Goal: Information Seeking & Learning: Learn about a topic

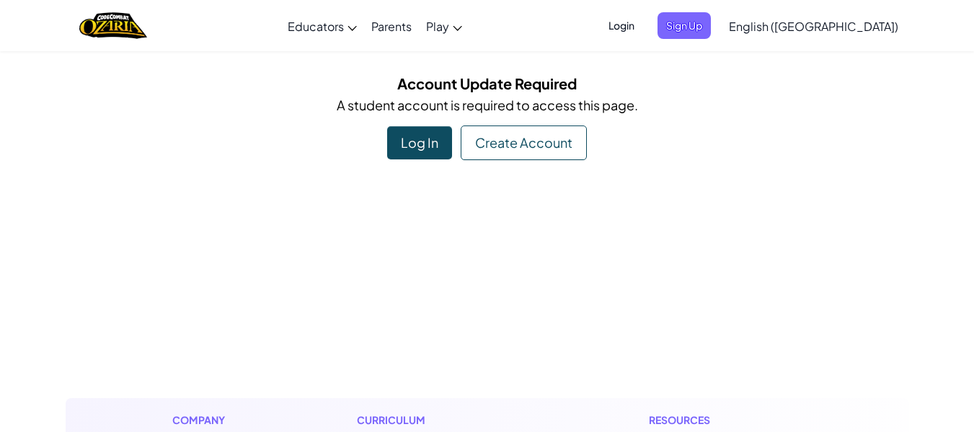
click at [433, 138] on div "Log In" at bounding box center [419, 142] width 65 height 33
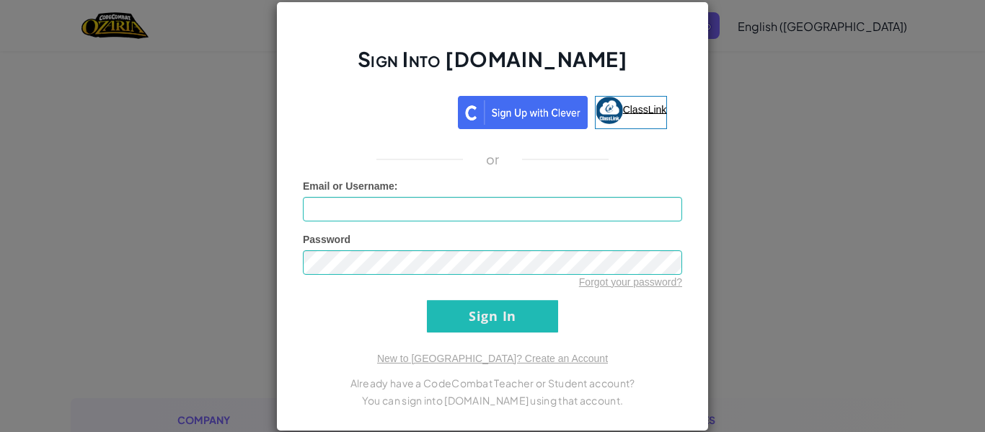
click at [612, 110] on img at bounding box center [609, 110] width 27 height 27
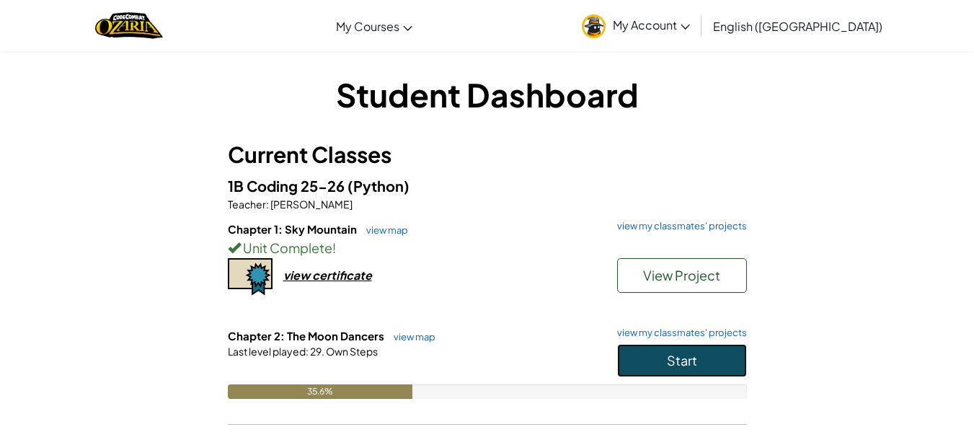
click at [667, 364] on span "Start" at bounding box center [682, 360] width 30 height 17
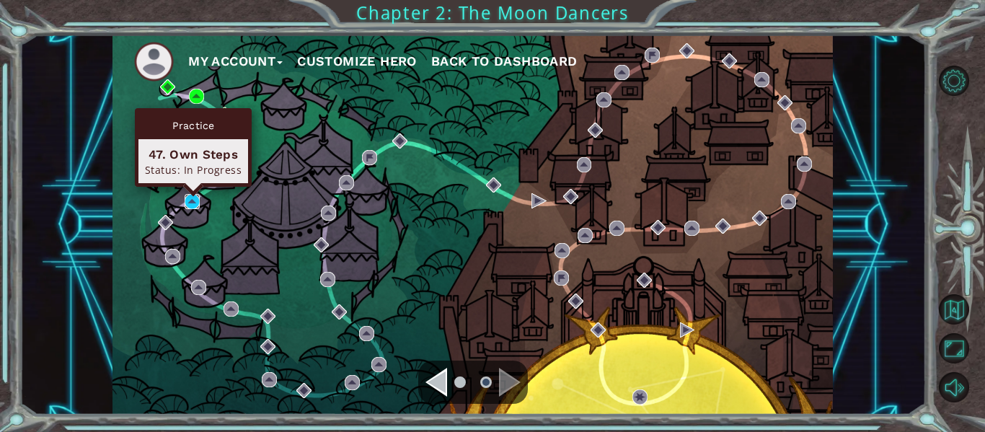
click at [199, 203] on img at bounding box center [192, 201] width 15 height 15
